Goal: Information Seeking & Learning: Learn about a topic

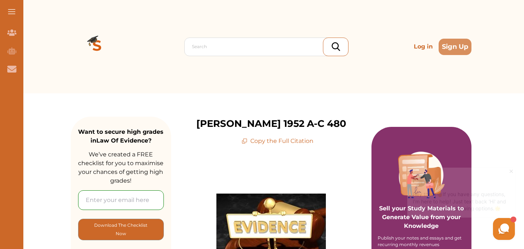
click at [511, 168] on icon at bounding box center [510, 168] width 3 height 3
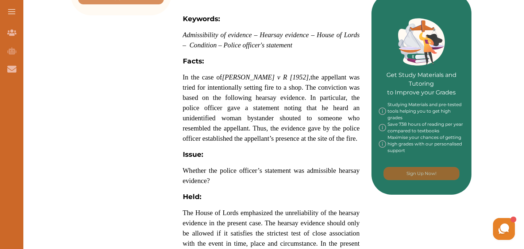
scroll to position [312, 0]
click at [197, 76] on div "[PERSON_NAME] v R [1952] concerns the admissibility of hearsay evidence from th…" at bounding box center [271, 118] width 200 height 571
drag, startPoint x: 195, startPoint y: 76, endPoint x: 340, endPoint y: 77, distance: 145.1
click at [340, 77] on div "[PERSON_NAME] v R [1952] concerns the admissibility of hearsay evidence from th…" at bounding box center [271, 118] width 200 height 571
click at [198, 143] on button "Login" at bounding box center [195, 145] width 82 height 16
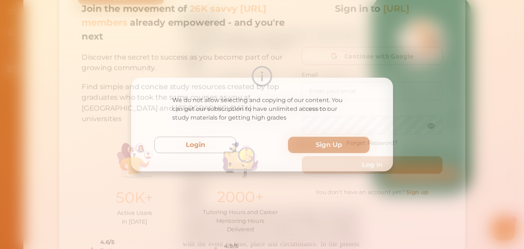
scroll to position [0, 0]
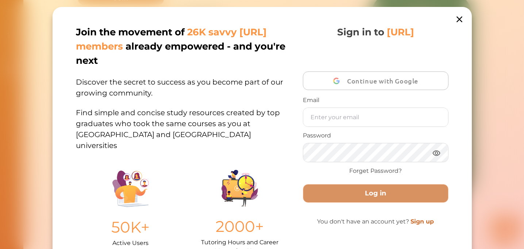
click at [456, 17] on icon at bounding box center [459, 19] width 10 height 10
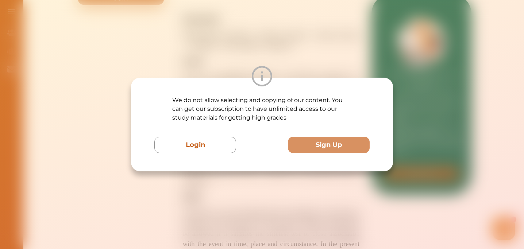
click at [304, 57] on div "We do not allow selecting and copying of our content. You can get our subscript…" at bounding box center [262, 124] width 524 height 249
